Goal: Transaction & Acquisition: Purchase product/service

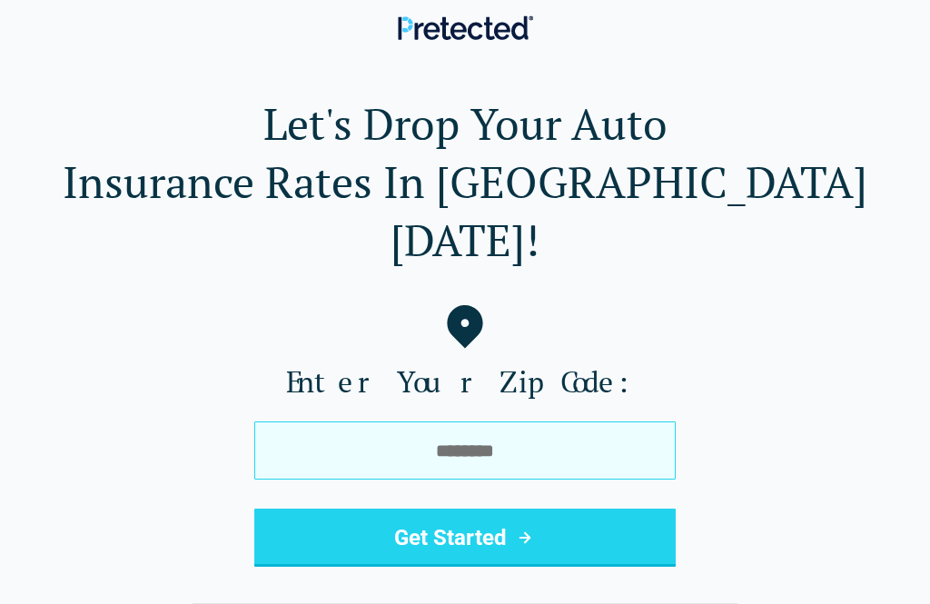
click at [529, 421] on input "tel" at bounding box center [464, 450] width 421 height 58
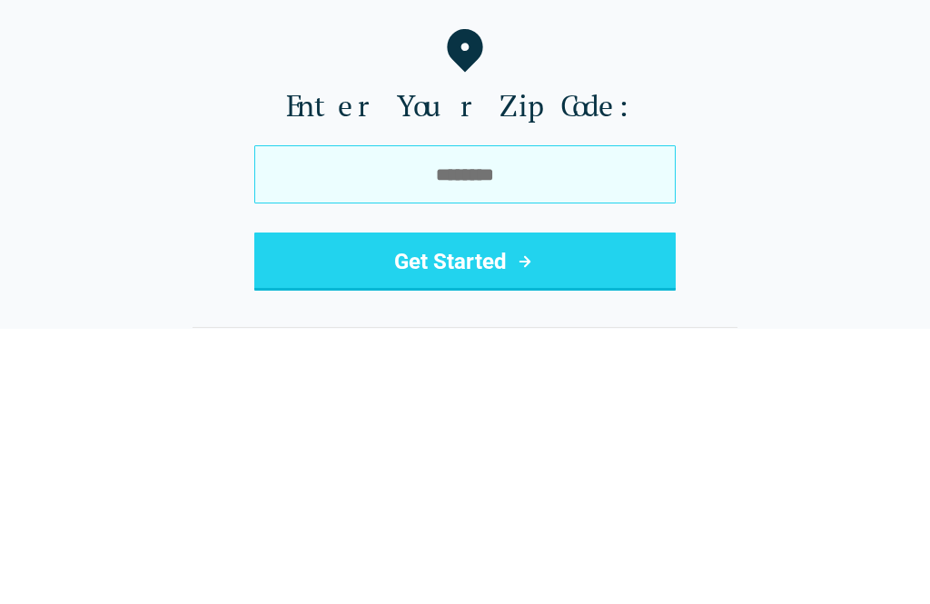
type input "*****"
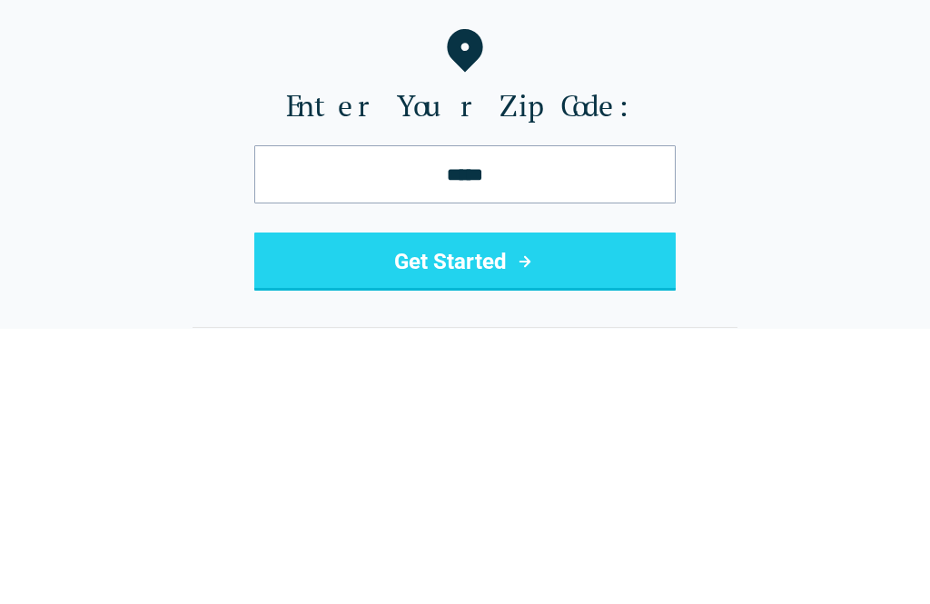
scroll to position [276, 0]
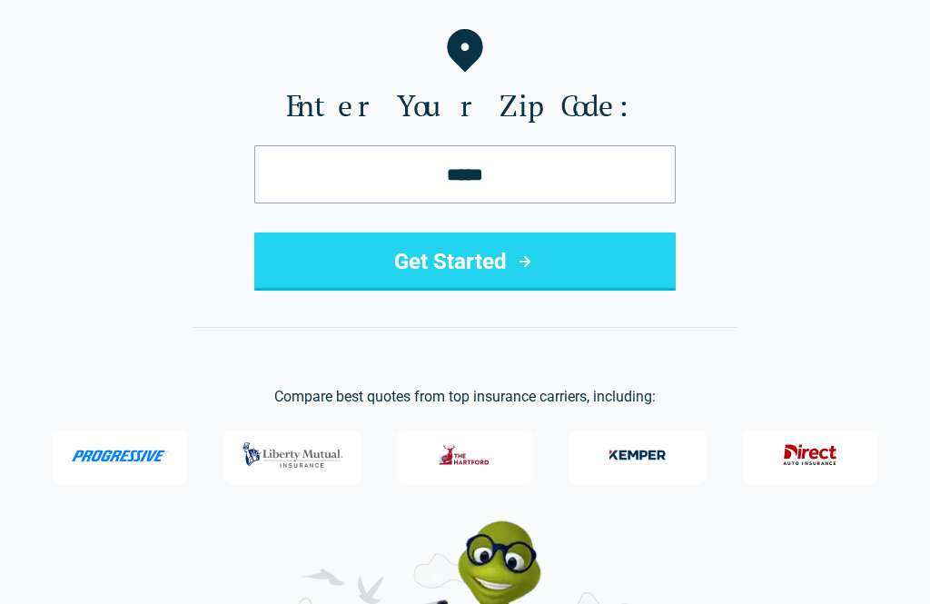
click at [602, 232] on button "Get Started" at bounding box center [464, 261] width 421 height 58
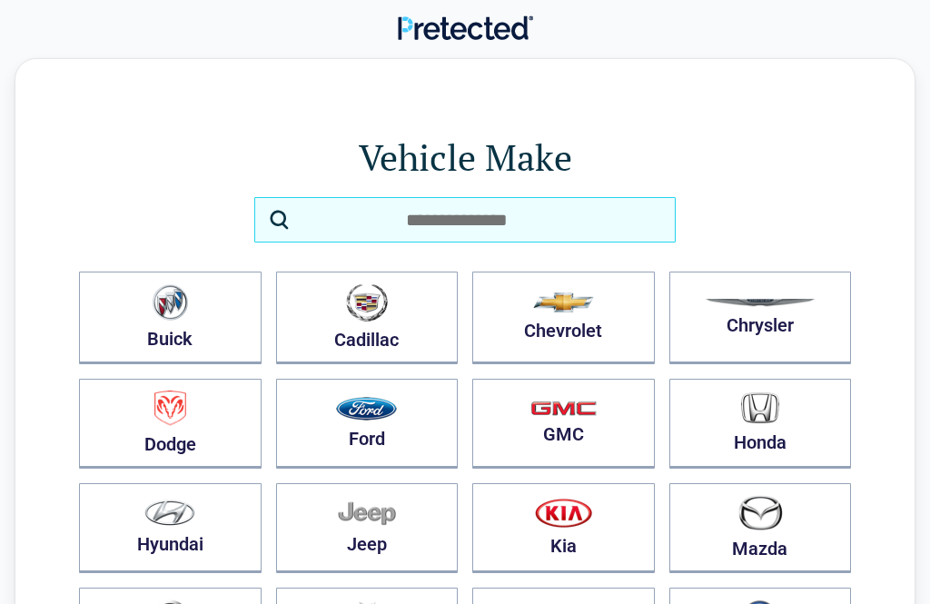
click at [566, 228] on input "search" at bounding box center [464, 219] width 421 height 45
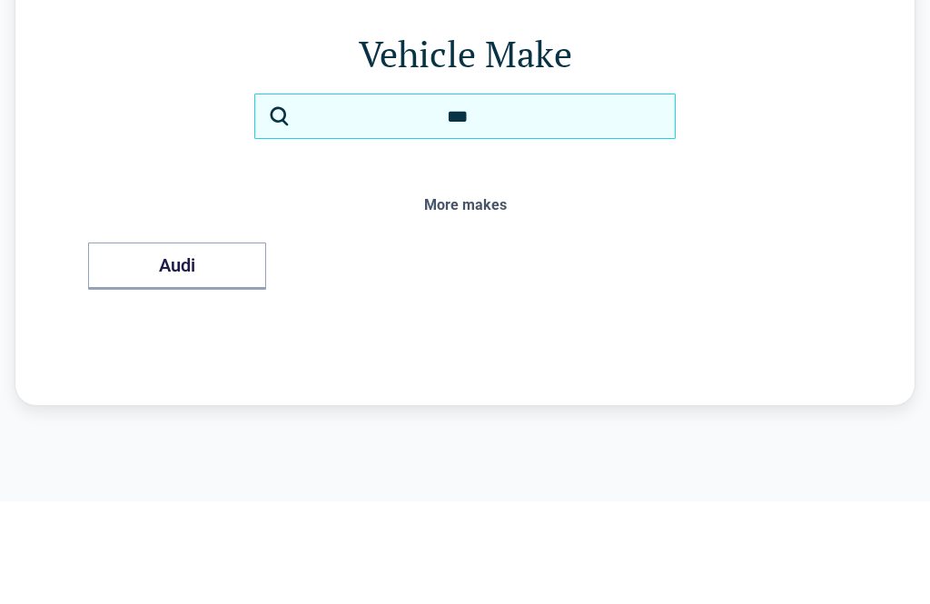
type input "****"
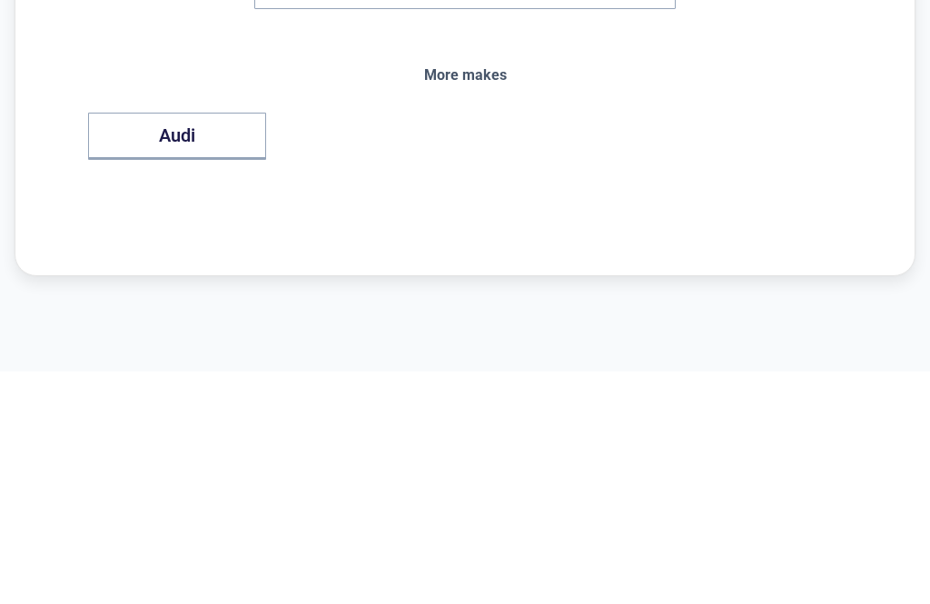
click at [232, 346] on button "Audi" at bounding box center [177, 369] width 178 height 47
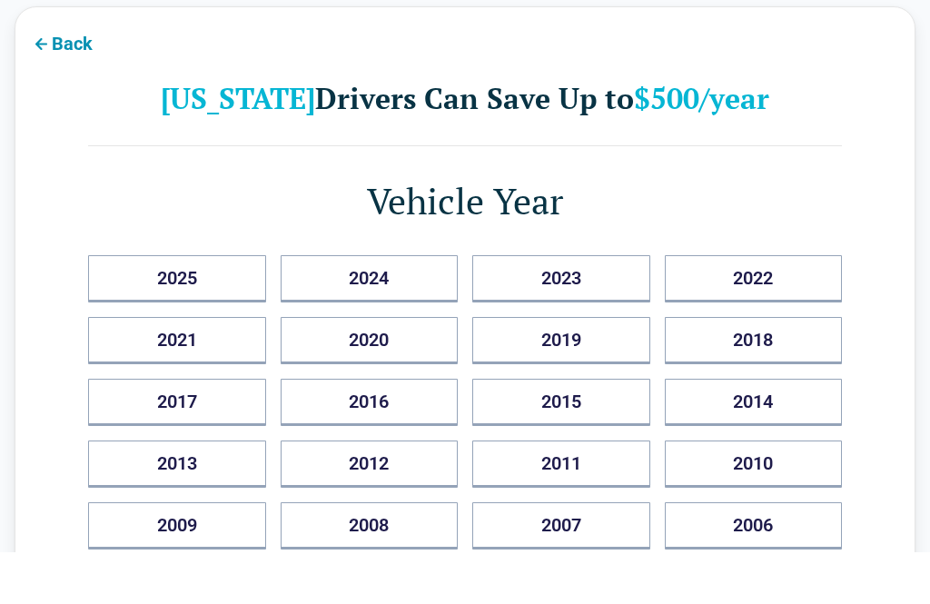
scroll to position [57, 0]
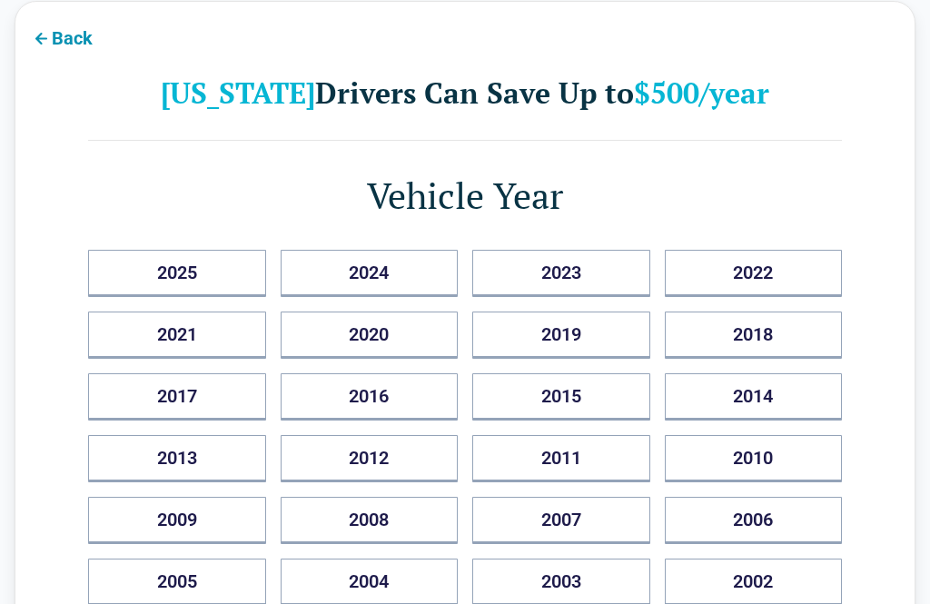
click at [584, 275] on button "2023" at bounding box center [561, 273] width 178 height 47
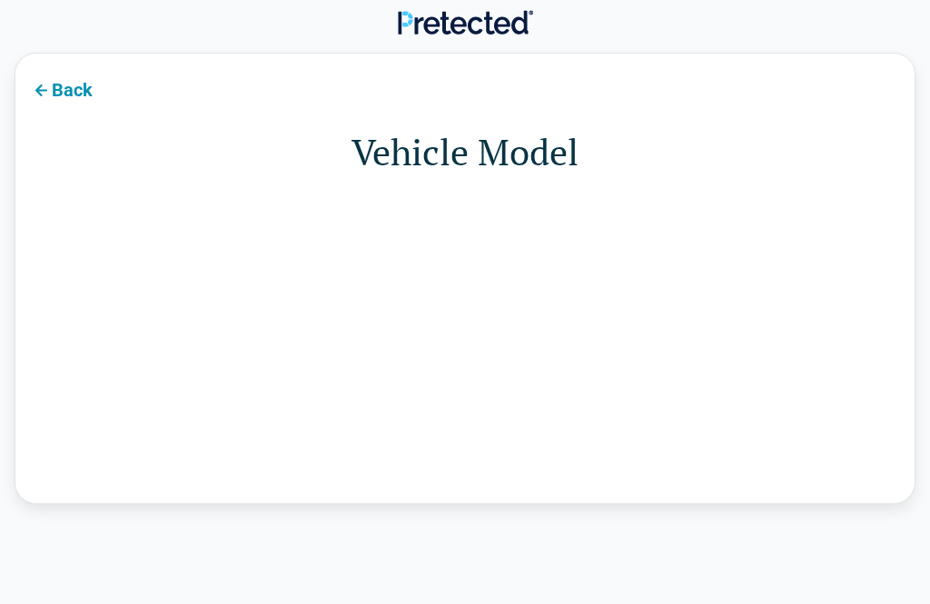
scroll to position [0, 0]
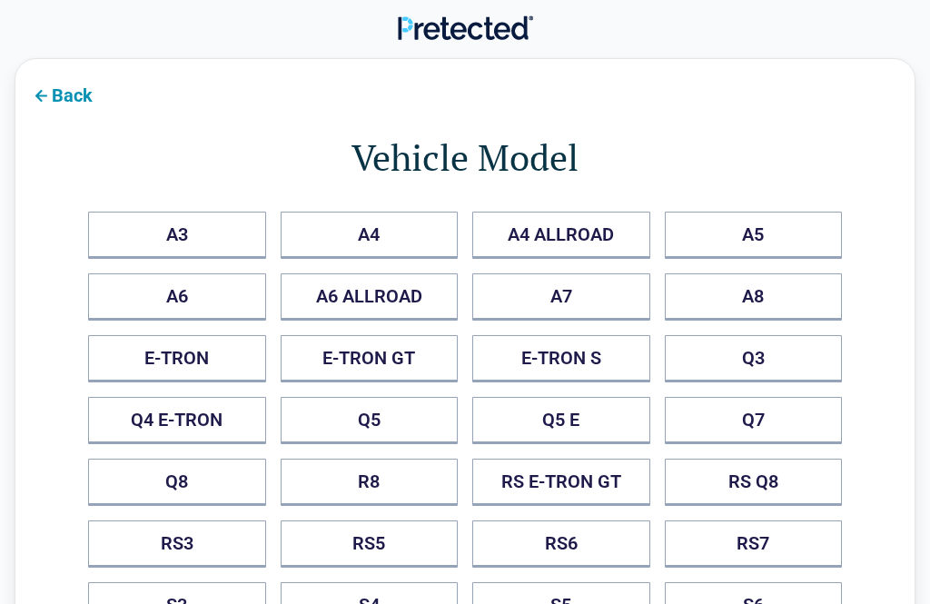
click at [223, 237] on button "A3" at bounding box center [177, 235] width 178 height 47
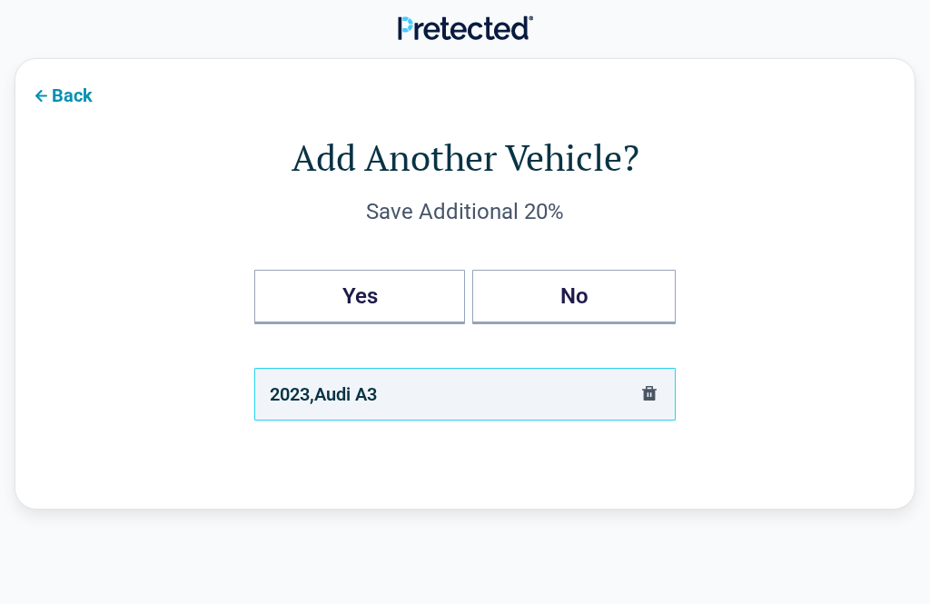
click at [567, 300] on button "No" at bounding box center [573, 297] width 203 height 54
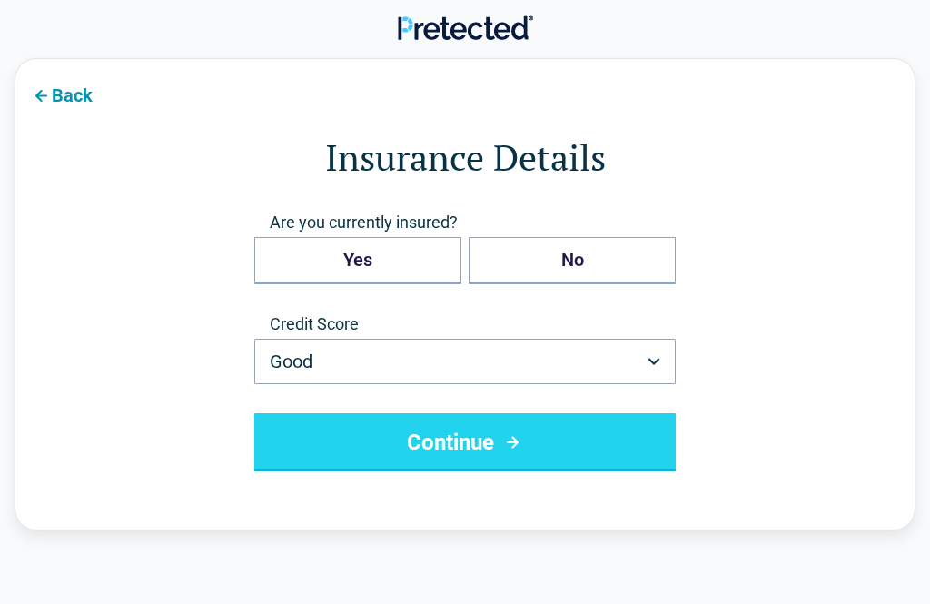
click at [427, 261] on button "Yes" at bounding box center [357, 260] width 207 height 47
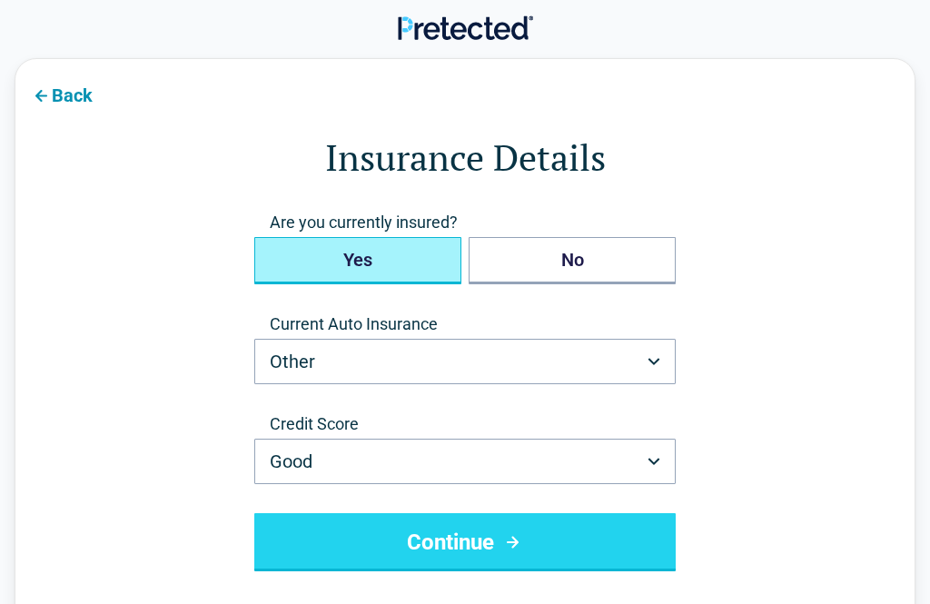
click at [649, 356] on button "Other" at bounding box center [464, 361] width 421 height 45
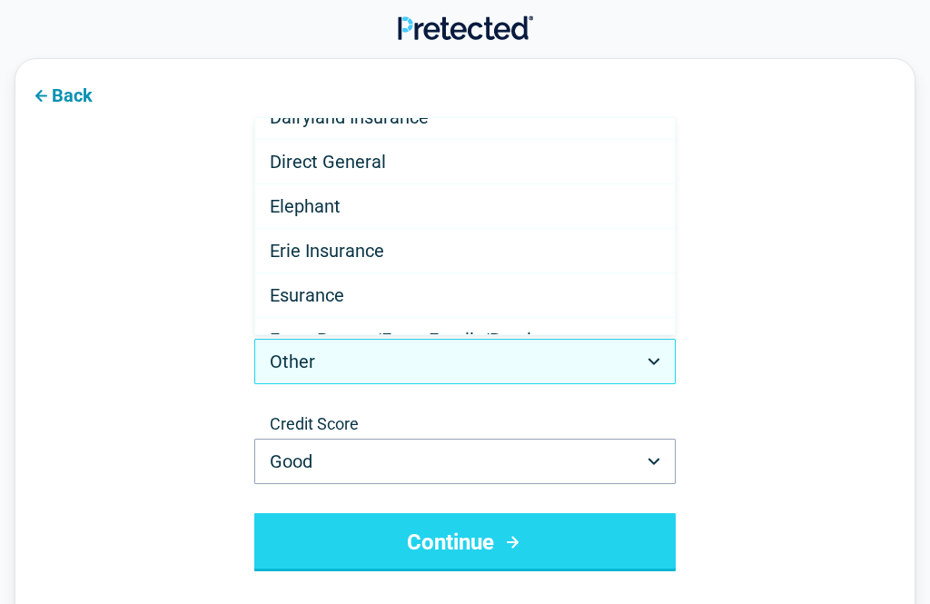
scroll to position [289, 0]
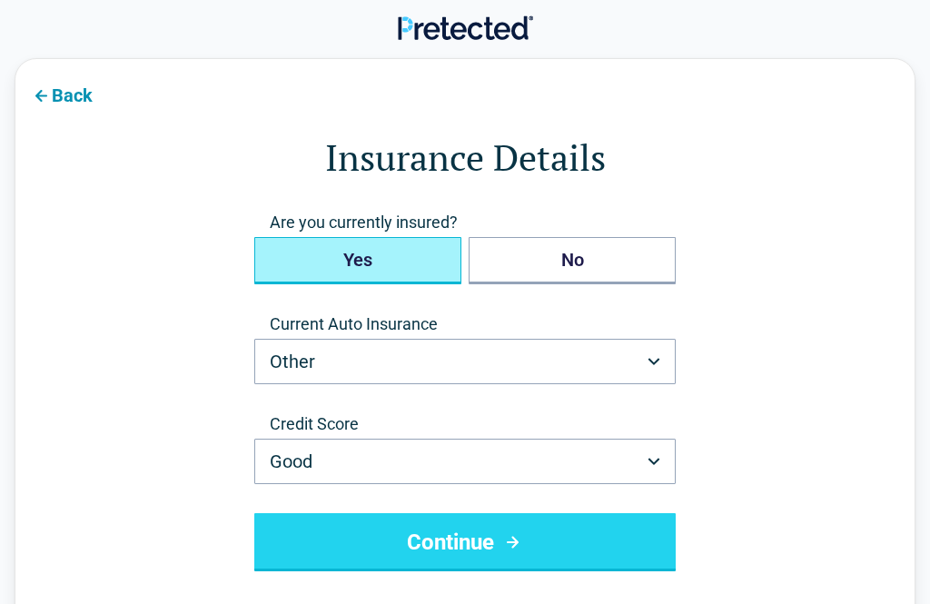
click at [424, 358] on button "Other" at bounding box center [464, 361] width 421 height 45
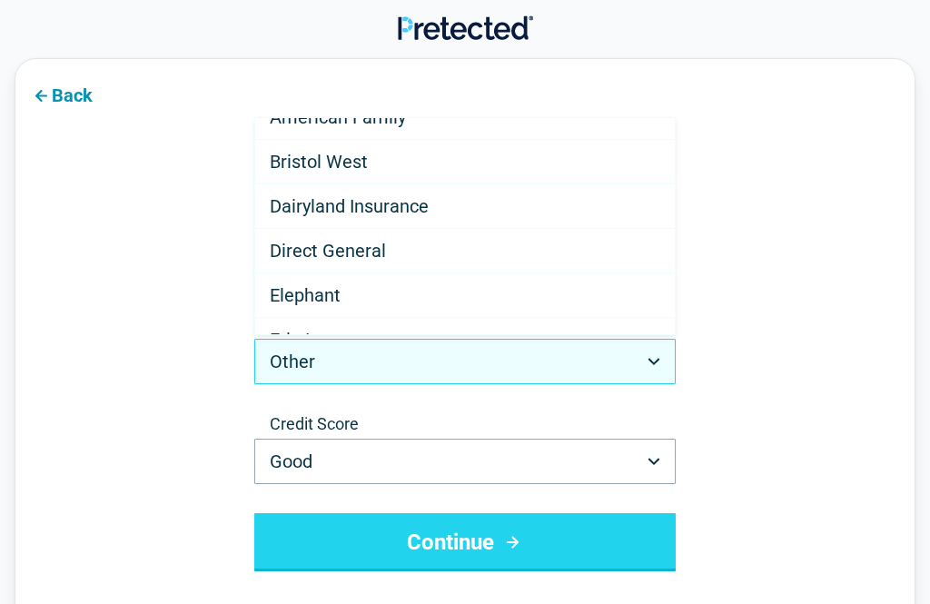
scroll to position [199, 0]
click at [375, 262] on span "Direct General" at bounding box center [328, 253] width 116 height 22
select select "**********"
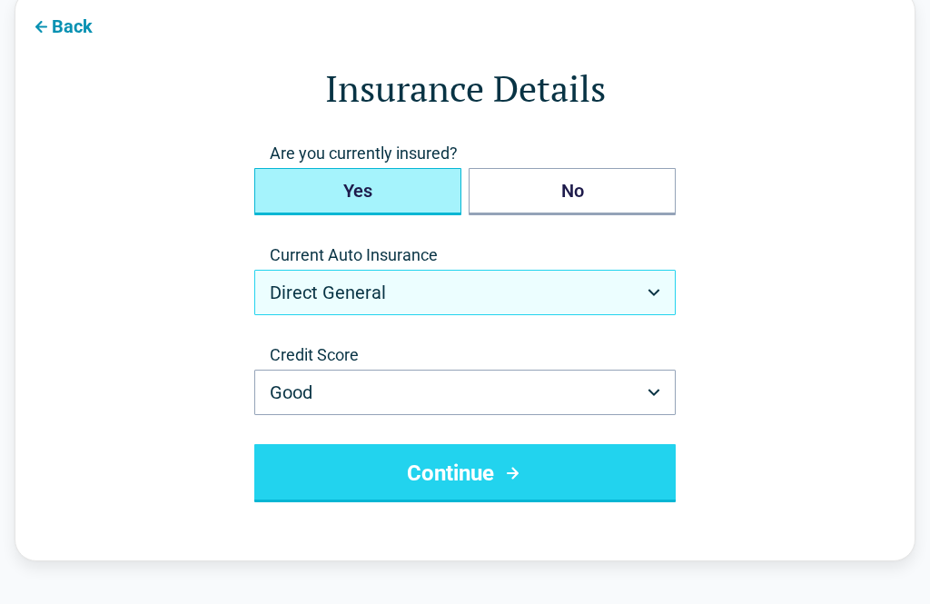
scroll to position [102, 0]
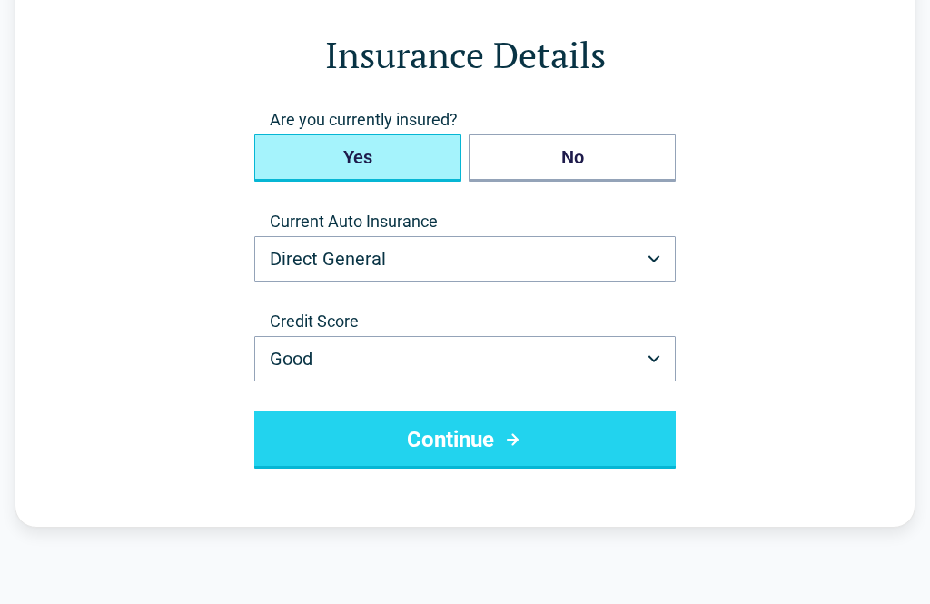
click at [633, 440] on button "Continue" at bounding box center [464, 440] width 421 height 58
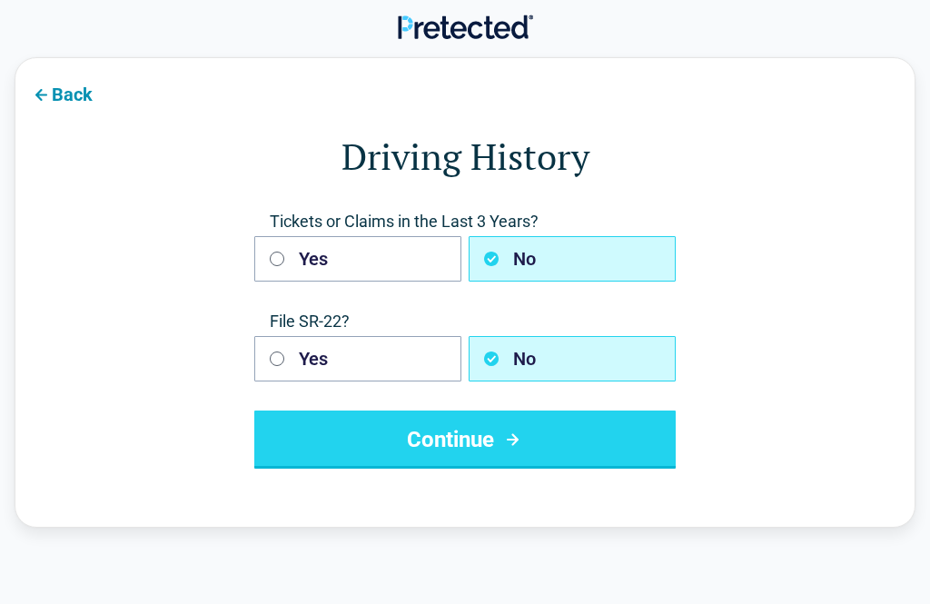
scroll to position [57, 0]
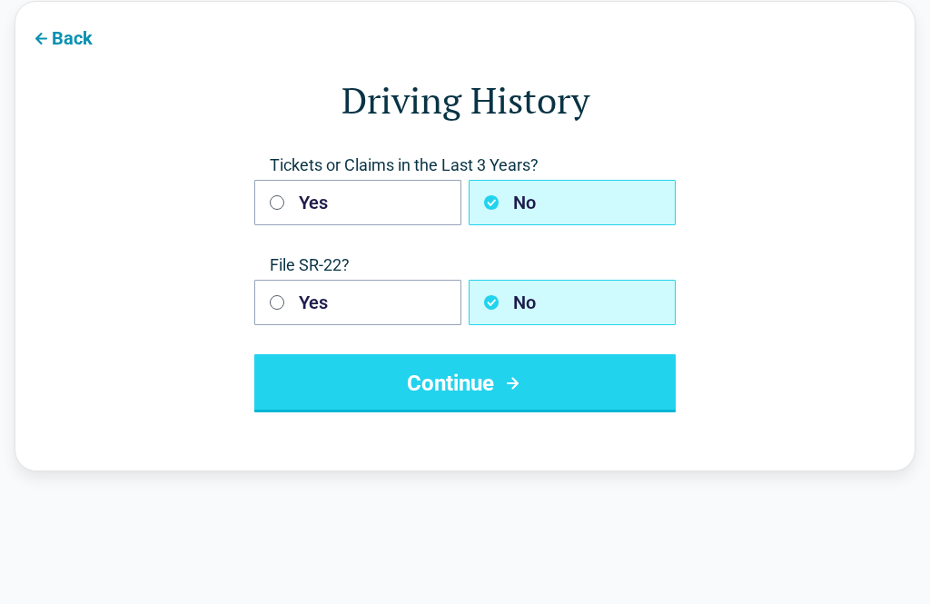
click at [614, 392] on button "Continue" at bounding box center [464, 383] width 421 height 58
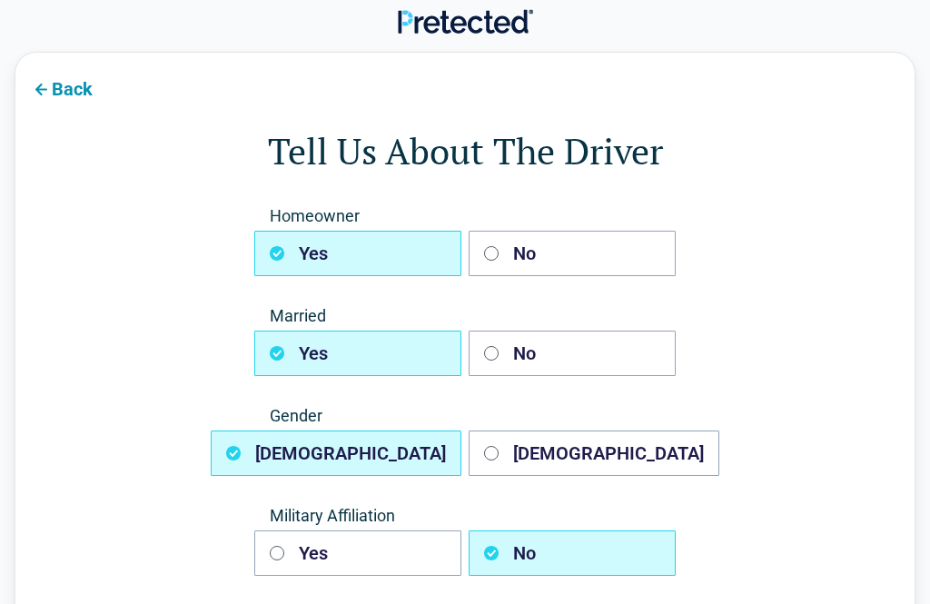
scroll to position [0, 0]
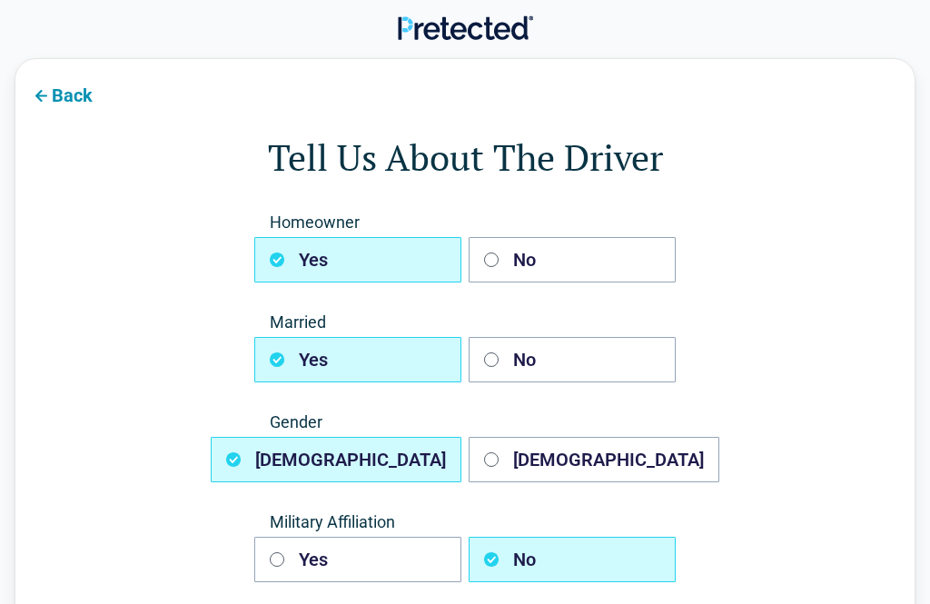
click at [563, 271] on button "No" at bounding box center [572, 259] width 207 height 45
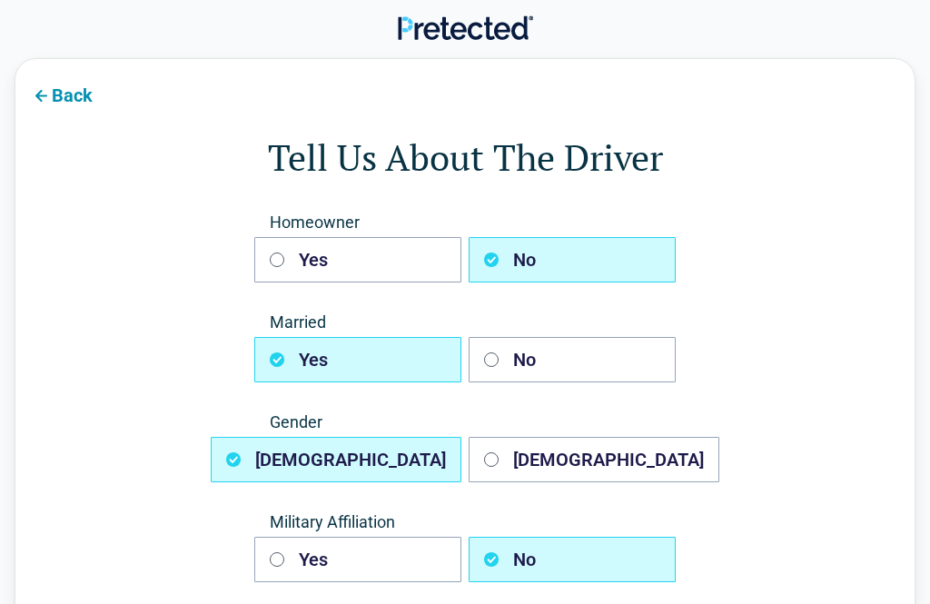
click at [569, 361] on button "No" at bounding box center [572, 359] width 207 height 45
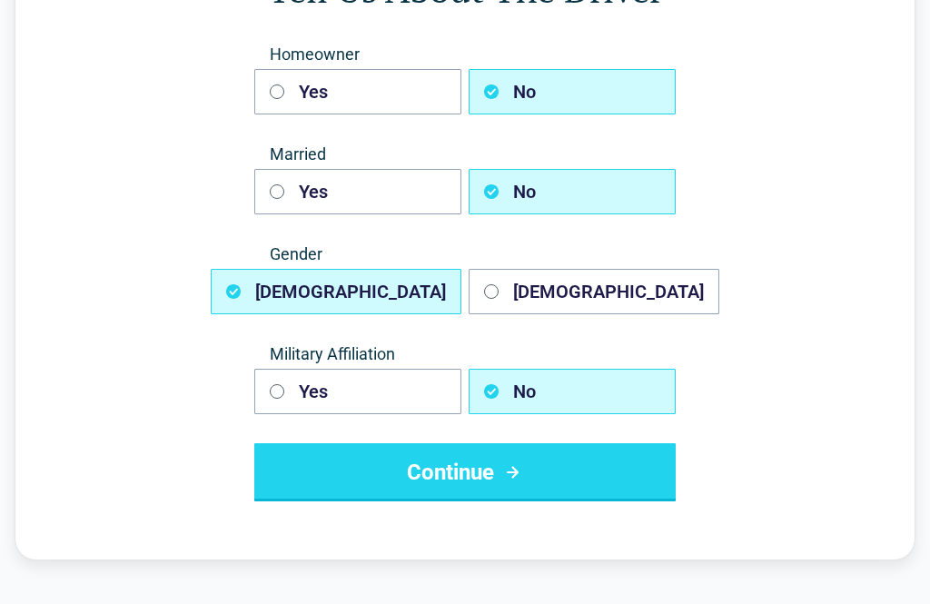
scroll to position [168, 0]
click at [588, 464] on button "Continue" at bounding box center [464, 472] width 421 height 58
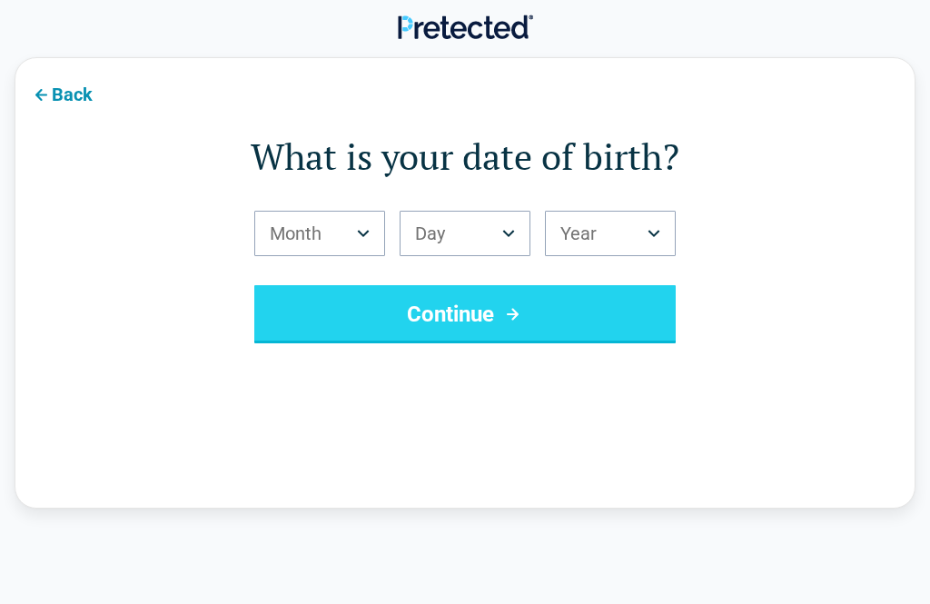
scroll to position [57, 0]
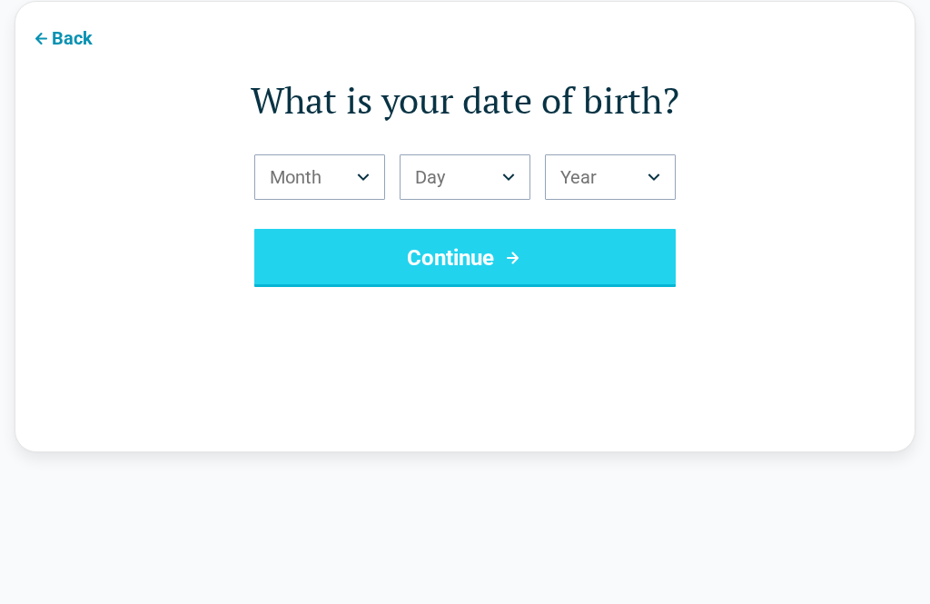
click at [358, 193] on button "Month" at bounding box center [319, 176] width 131 height 45
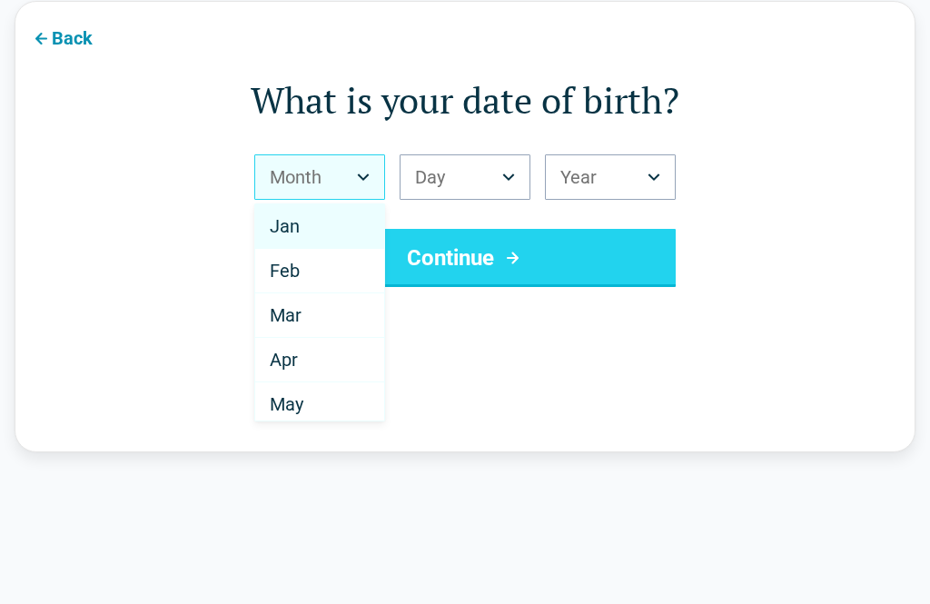
click at [293, 365] on span "Apr" at bounding box center [284, 360] width 28 height 22
select select "*"
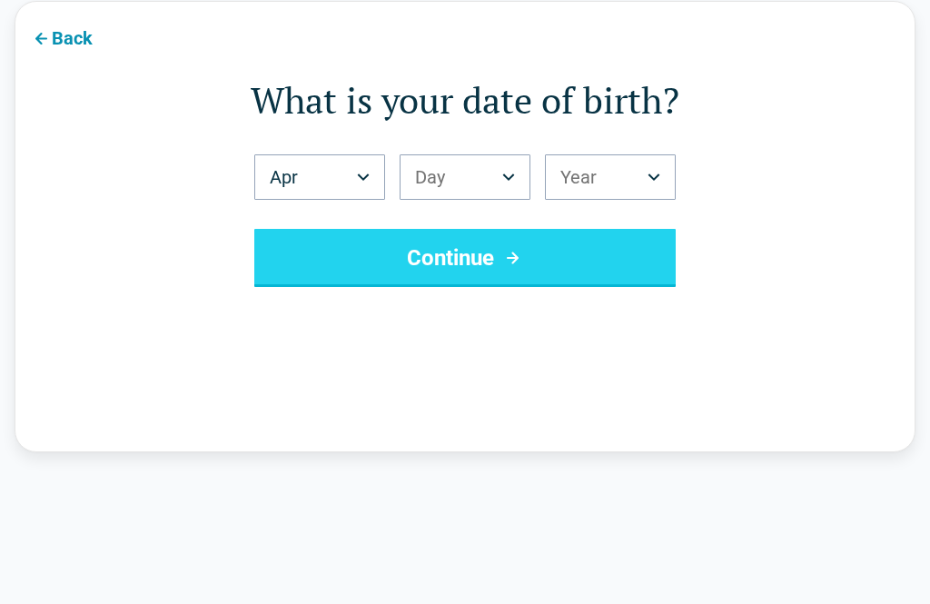
click at [500, 179] on button "Day" at bounding box center [465, 176] width 131 height 45
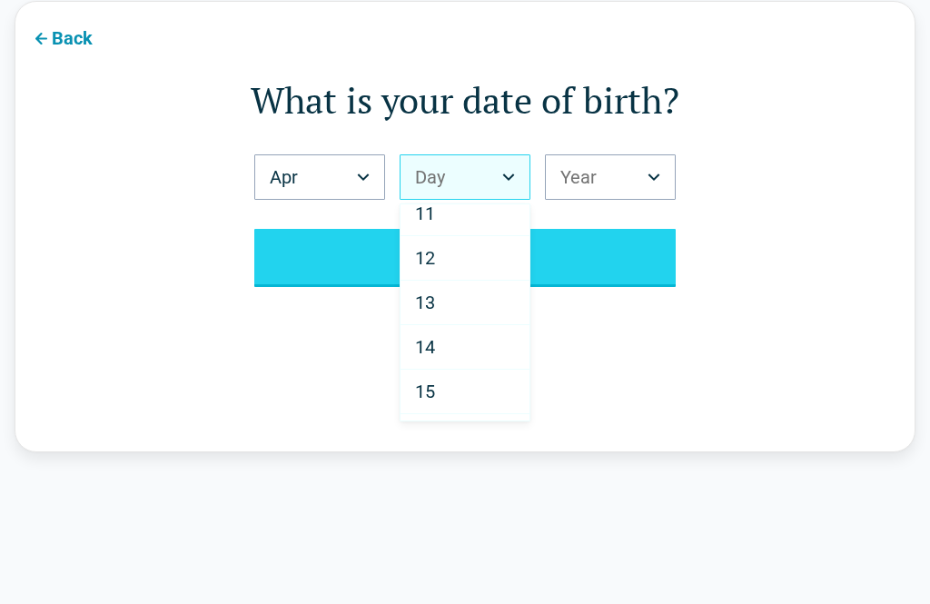
scroll to position [479, 0]
click at [440, 327] on div "14" at bounding box center [464, 326] width 129 height 44
select select "**"
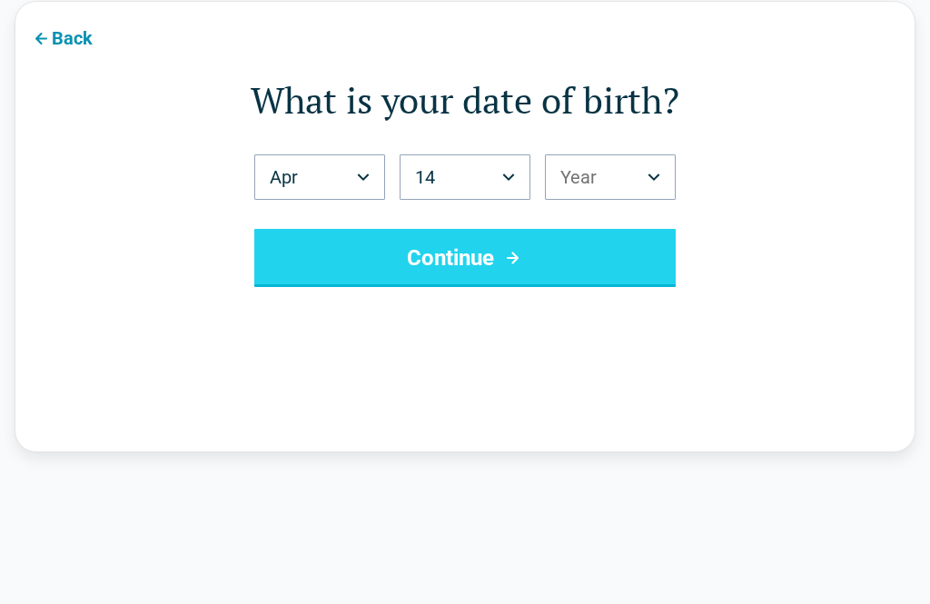
click at [652, 178] on icon "Birth Year" at bounding box center [654, 176] width 12 height 7
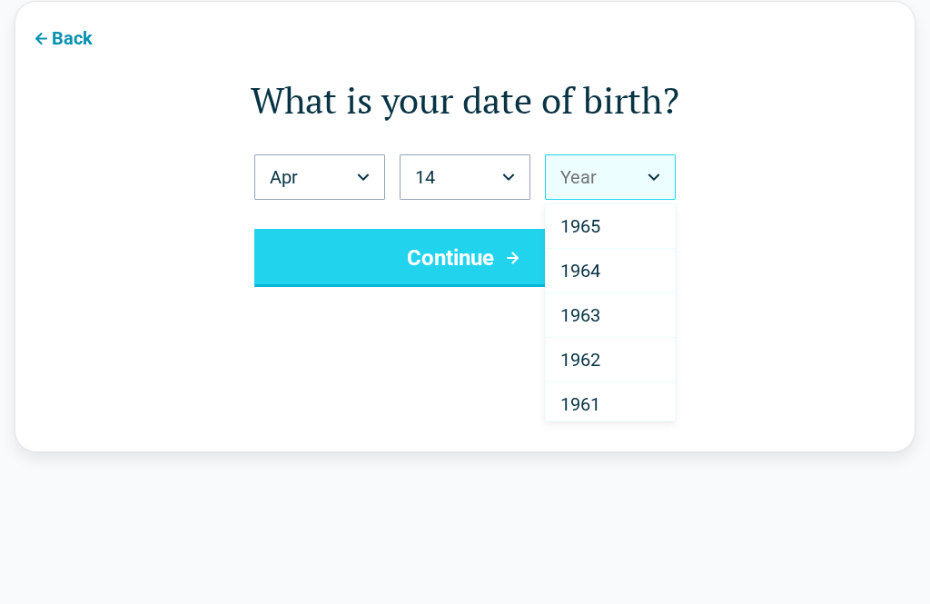
scroll to position [1868, 0]
click at [593, 274] on span "1964" at bounding box center [580, 272] width 40 height 22
select select "****"
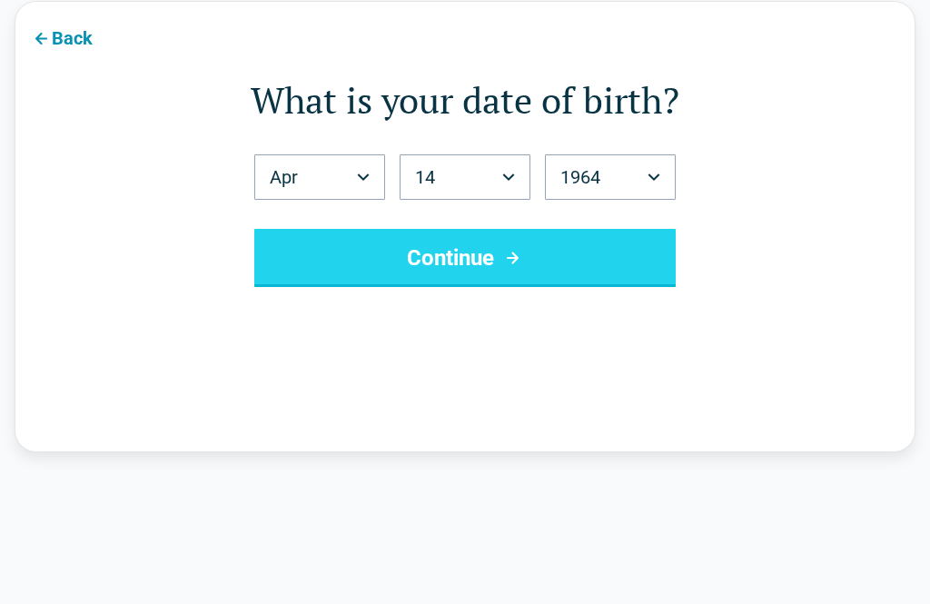
click at [592, 264] on button "Continue" at bounding box center [464, 258] width 421 height 58
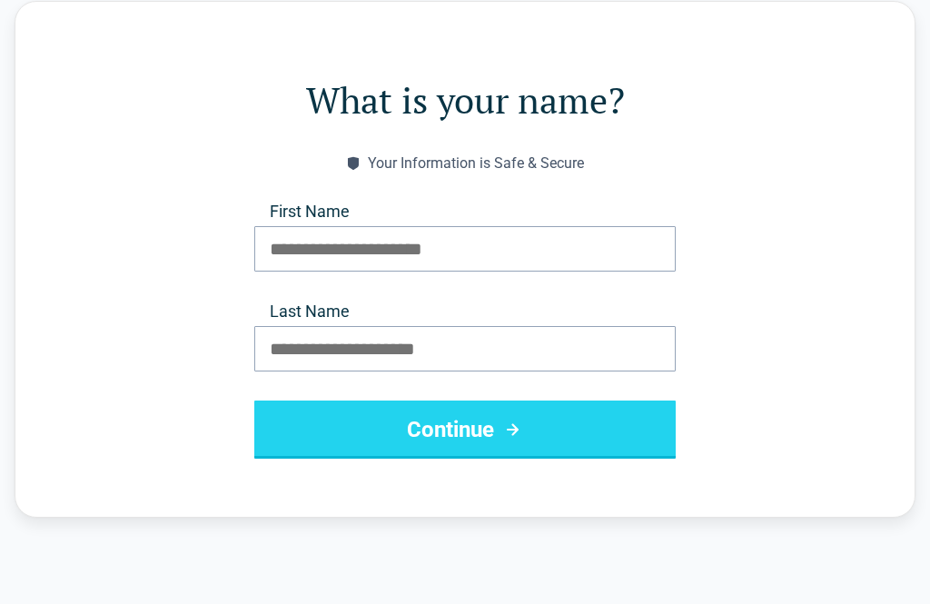
scroll to position [0, 0]
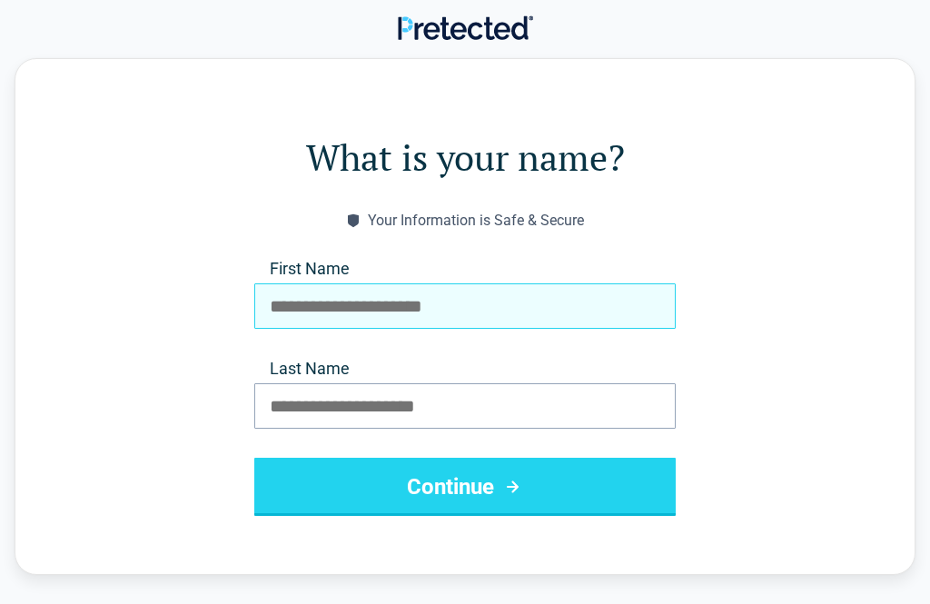
click at [488, 317] on input "First Name" at bounding box center [464, 305] width 421 height 45
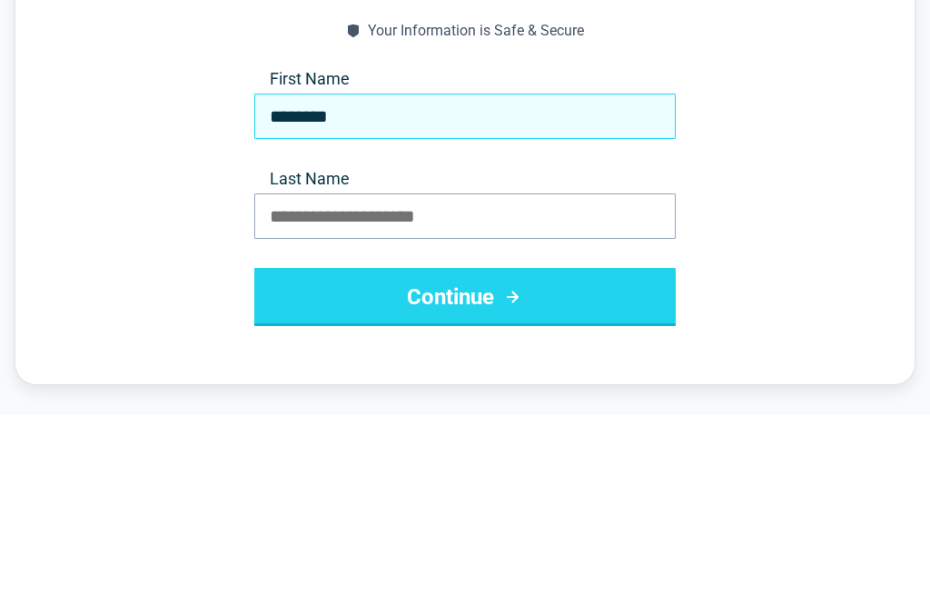
type input "*******"
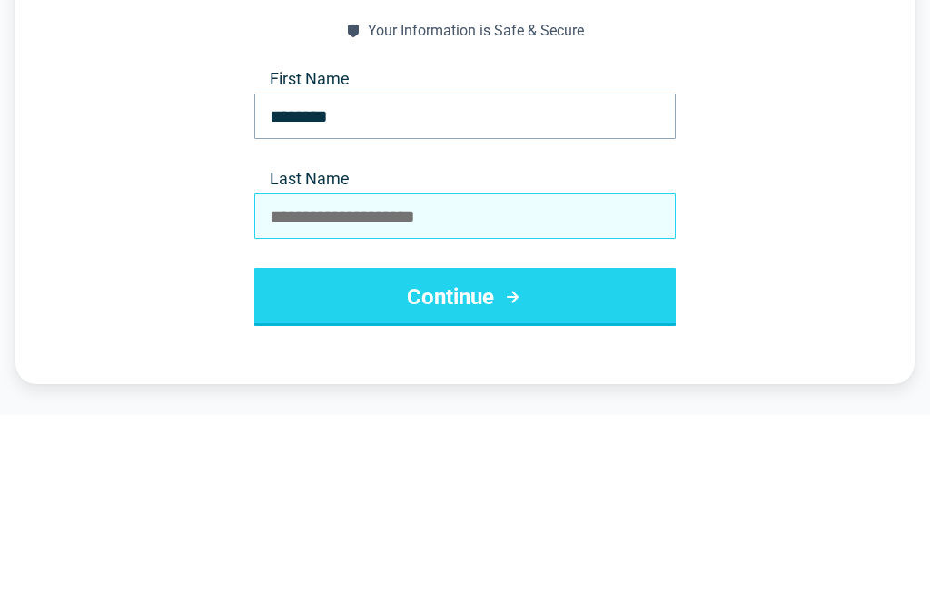
click at [430, 383] on input "Last Name" at bounding box center [464, 405] width 421 height 45
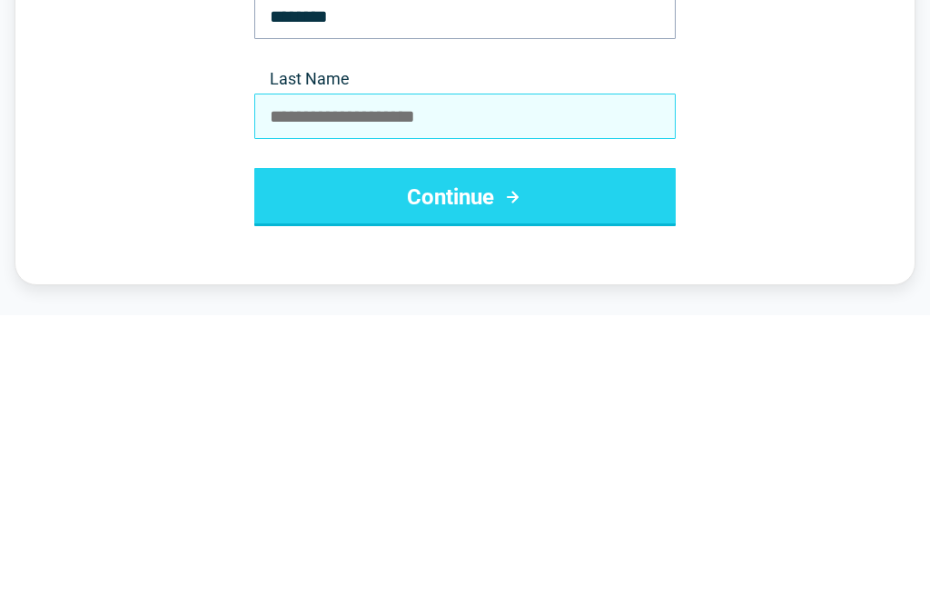
type input "********"
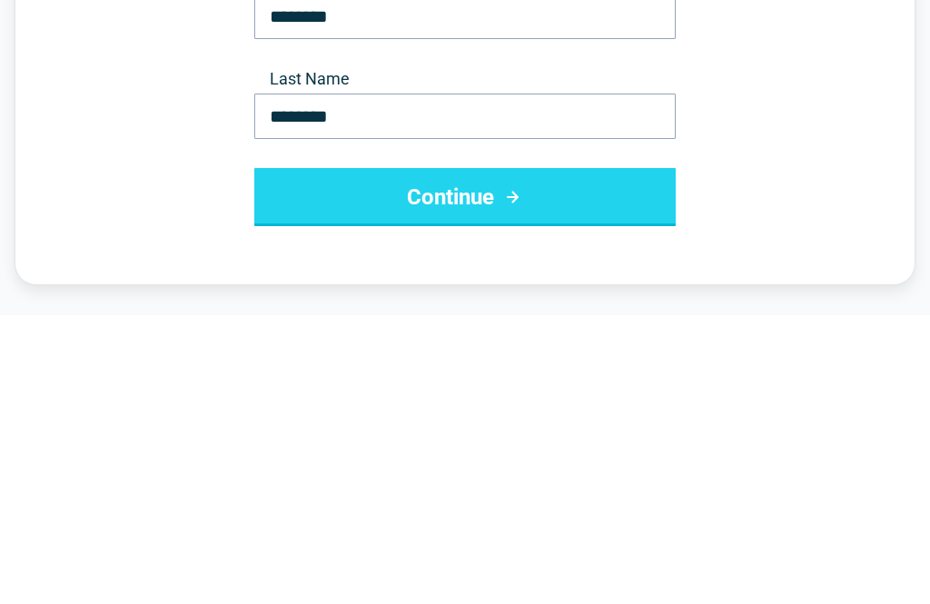
scroll to position [290, 0]
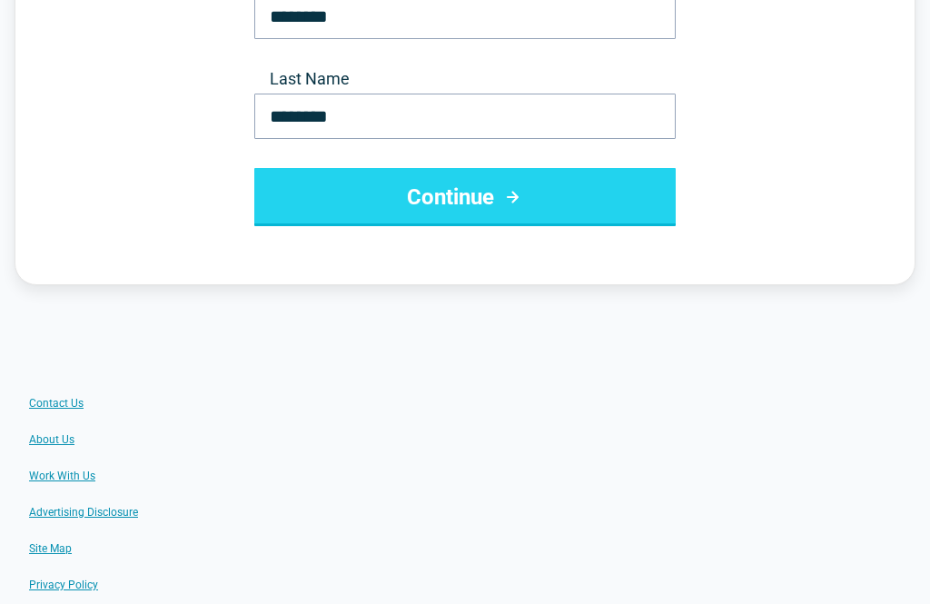
click at [612, 195] on button "Continue" at bounding box center [464, 197] width 421 height 58
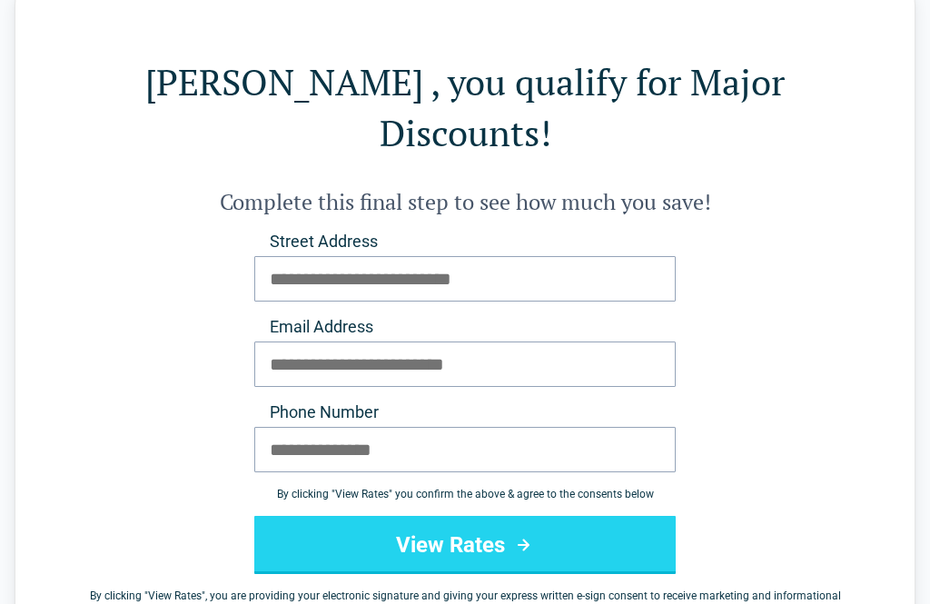
scroll to position [0, 0]
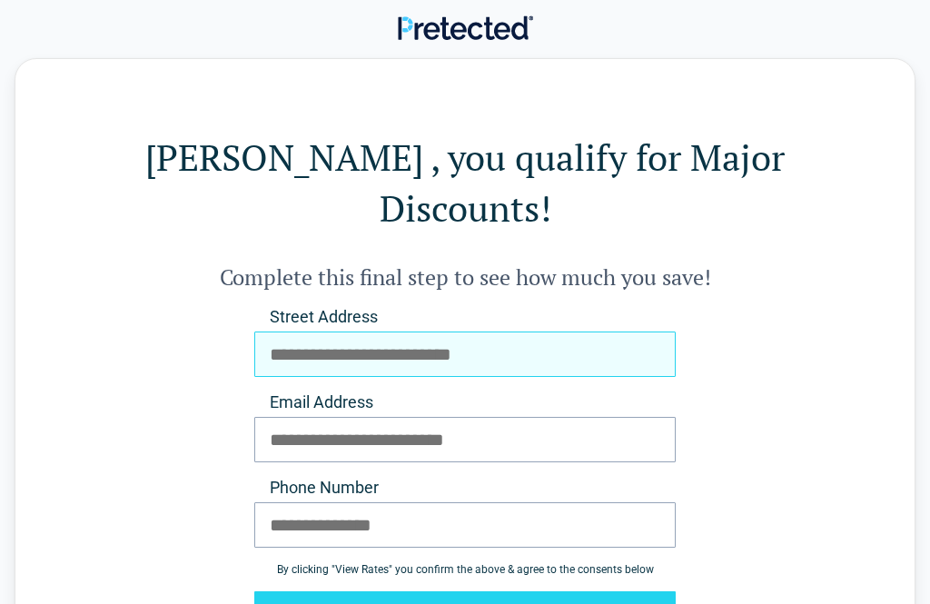
click at [430, 331] on input "Street Address" at bounding box center [464, 353] width 421 height 45
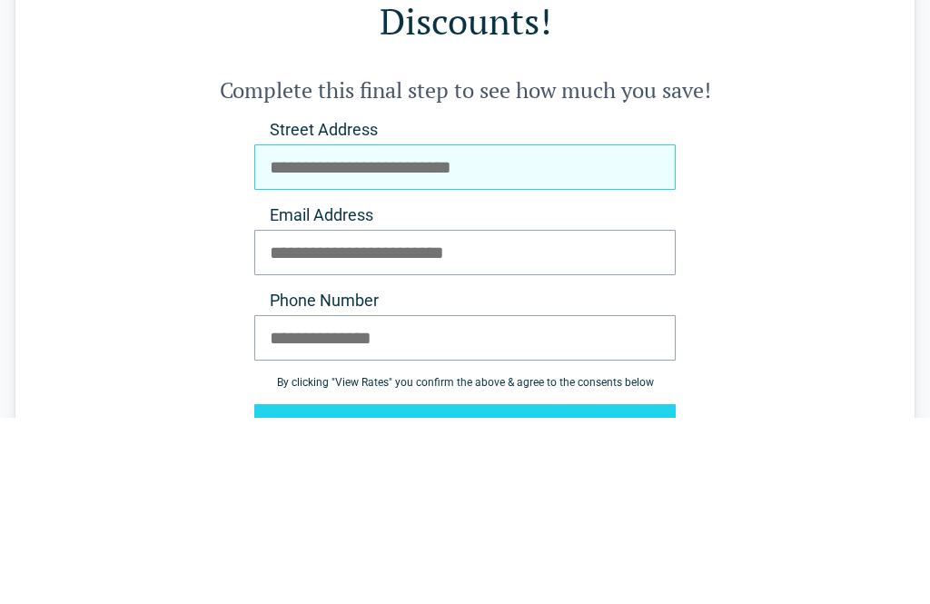
type input "**********"
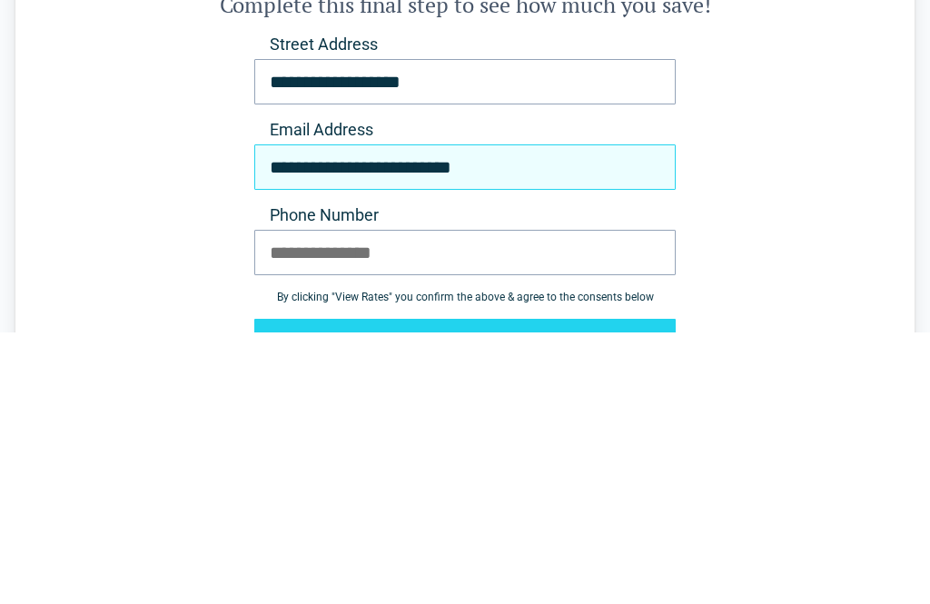
type input "**********"
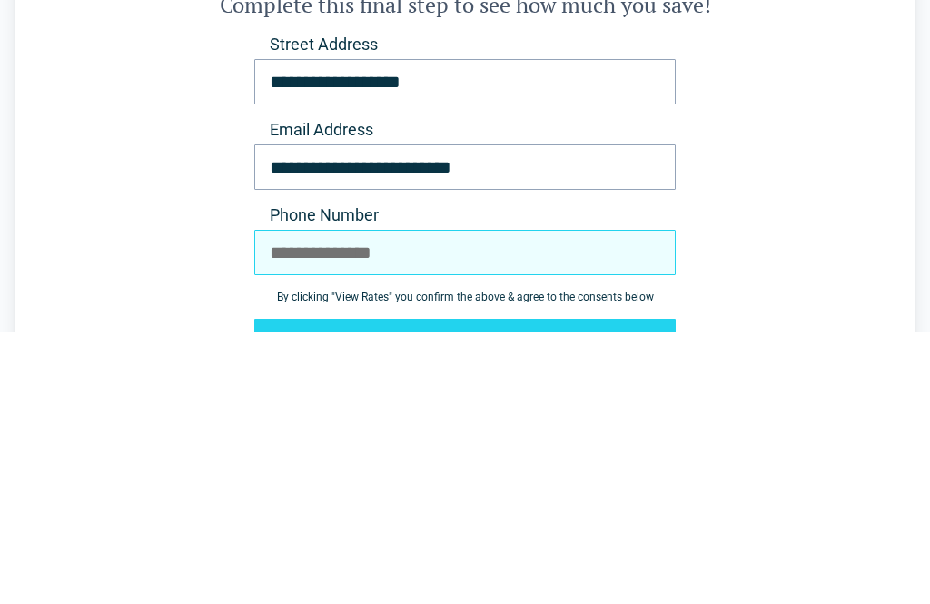
click at [408, 502] on input "Phone Number" at bounding box center [464, 524] width 421 height 45
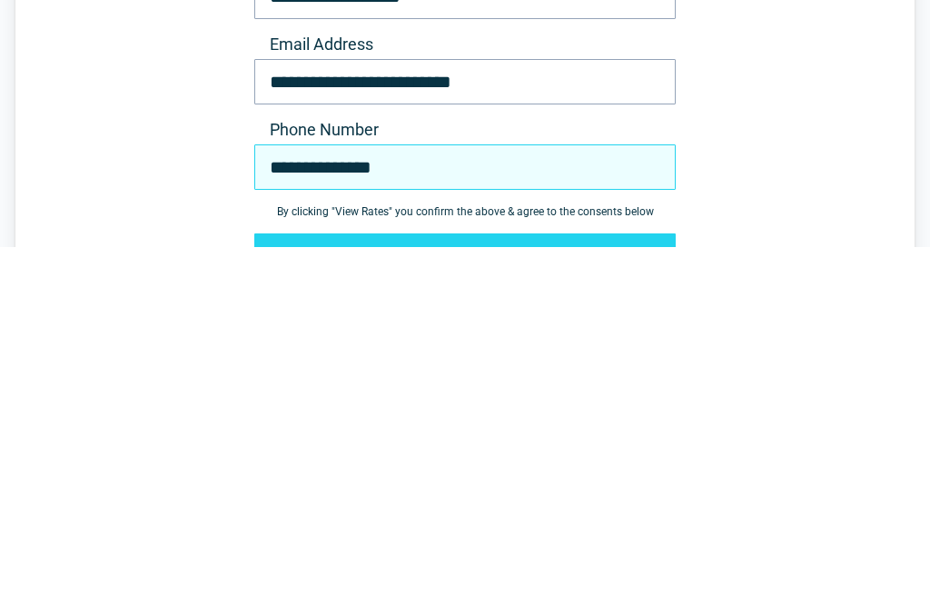
type input "**********"
